Goal: Obtain resource: Obtain resource

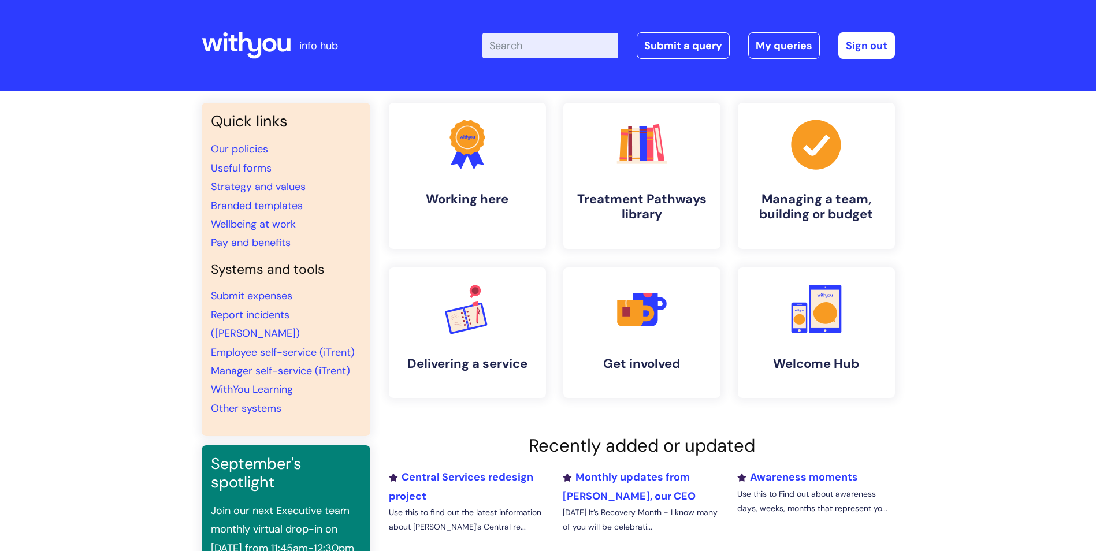
click at [576, 53] on input "Enter your search term here..." at bounding box center [550, 45] width 136 height 25
type input "raf"
click button "Search" at bounding box center [0, 0] width 0 height 0
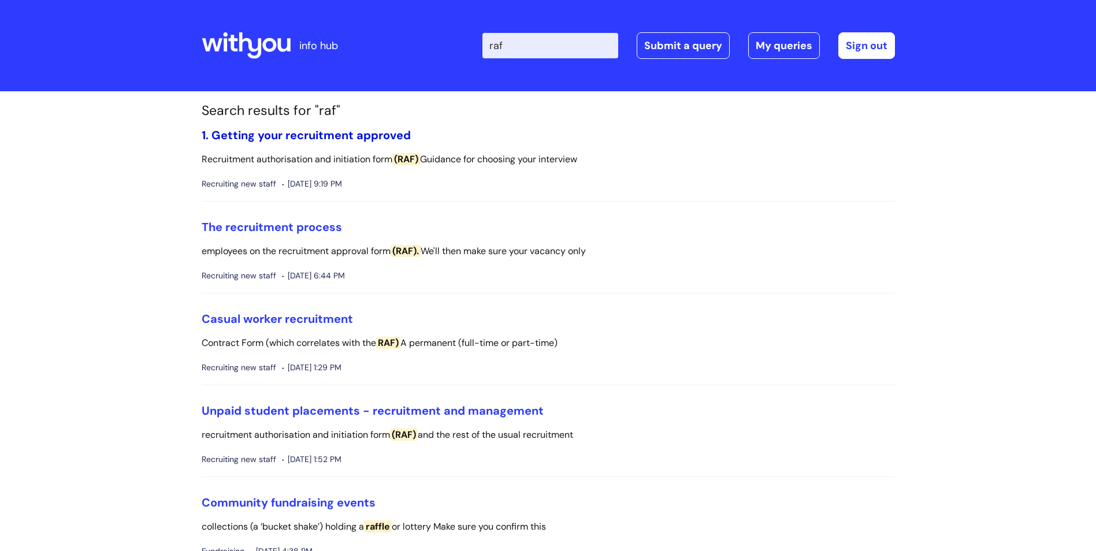
click at [328, 135] on link "1. Getting your recruitment approved" at bounding box center [306, 135] width 209 height 15
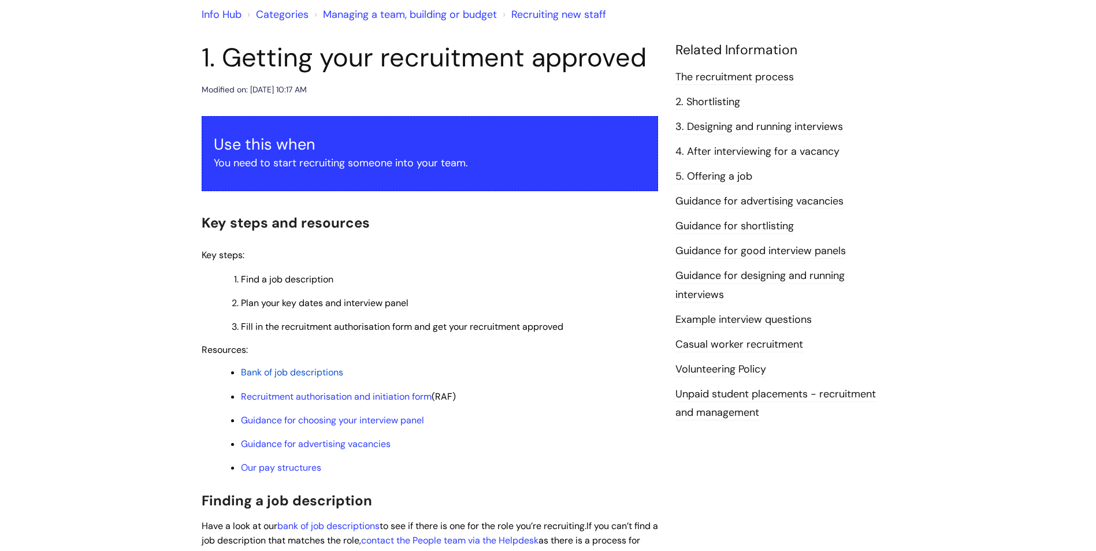
scroll to position [93, 0]
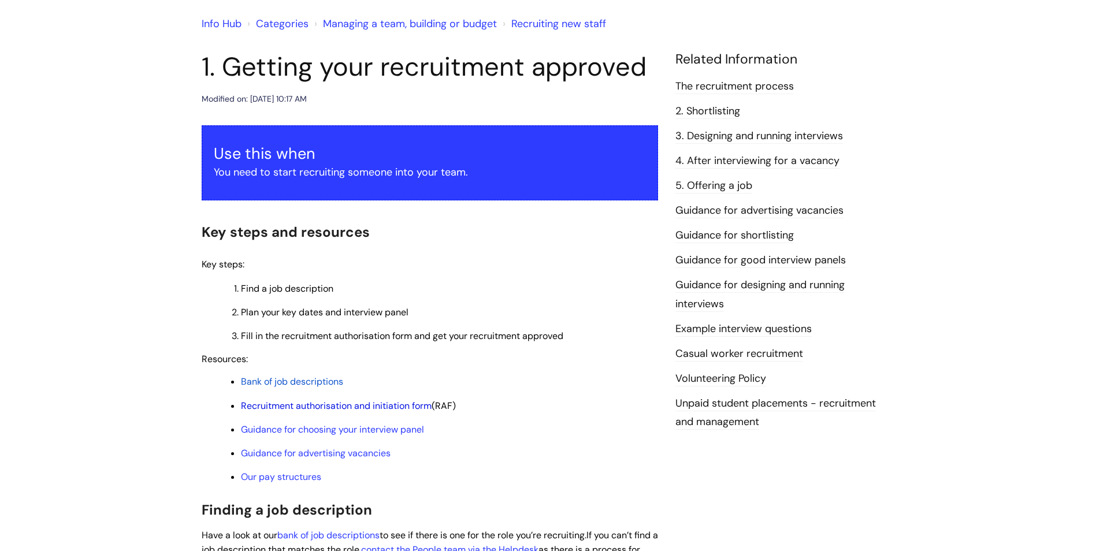
click at [350, 401] on link "Recruitment authorisation and initiation form" at bounding box center [336, 406] width 191 height 12
